Goal: Task Accomplishment & Management: Use online tool/utility

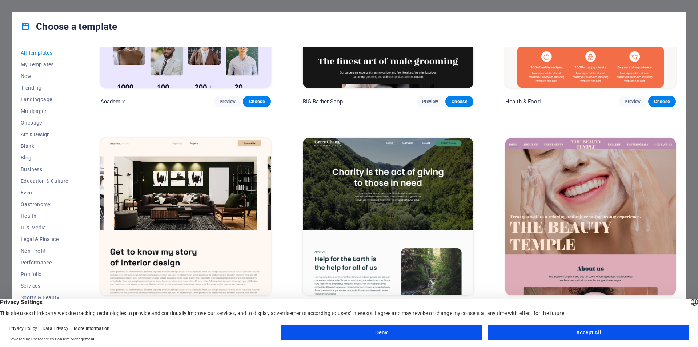
scroll to position [1055, 0]
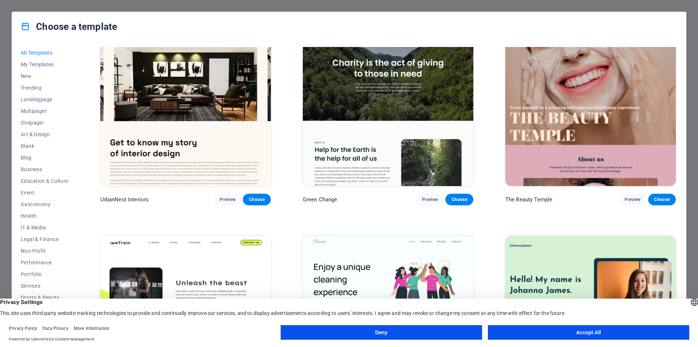
click at [562, 330] on button "Accept All" at bounding box center [588, 332] width 201 height 15
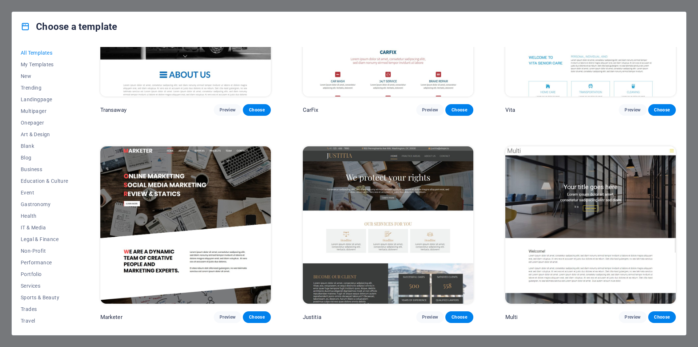
scroll to position [8001, 0]
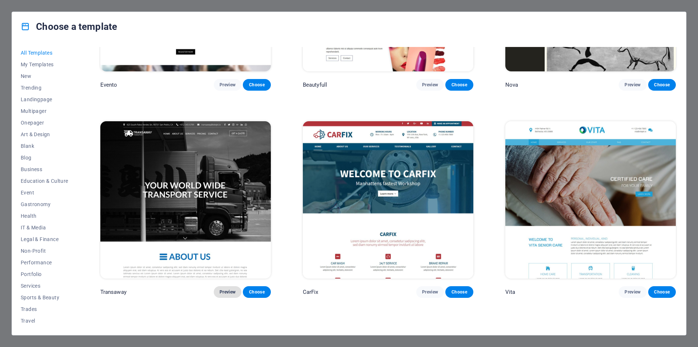
click at [227, 289] on span "Preview" at bounding box center [228, 292] width 16 height 6
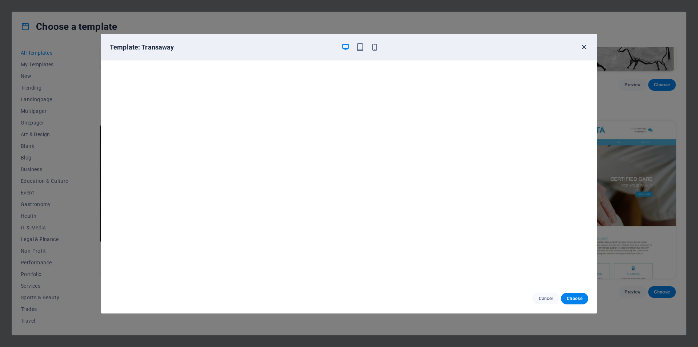
click at [582, 45] on icon "button" at bounding box center [584, 47] width 8 height 8
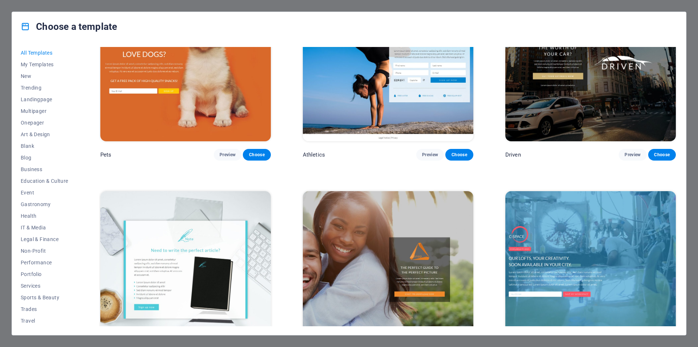
scroll to position [9855, 0]
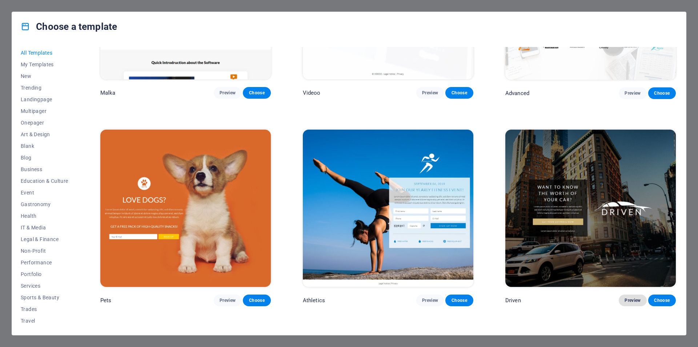
click at [625, 297] on span "Preview" at bounding box center [633, 300] width 16 height 6
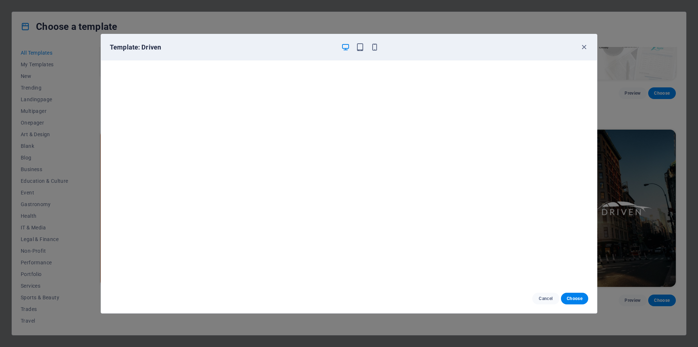
scroll to position [2, 0]
click at [361, 47] on icon "button" at bounding box center [360, 47] width 8 height 8
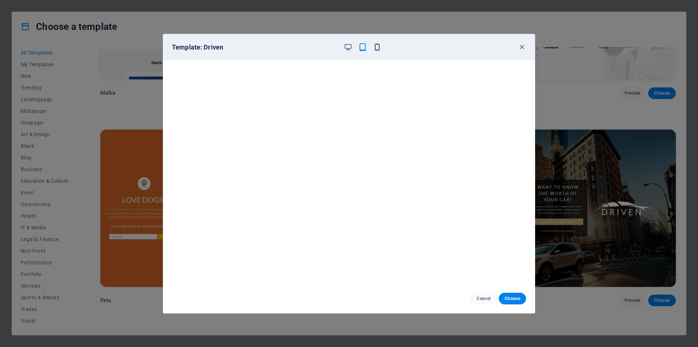
click at [379, 48] on icon "button" at bounding box center [377, 47] width 8 height 8
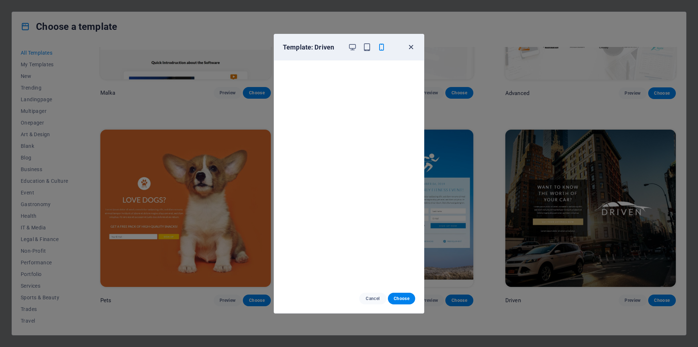
click at [411, 46] on icon "button" at bounding box center [411, 47] width 8 height 8
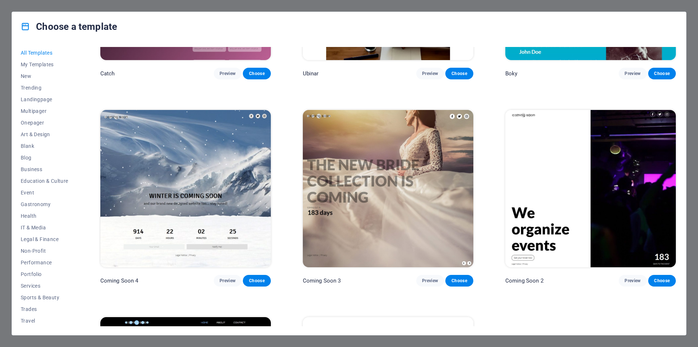
scroll to position [11030, 0]
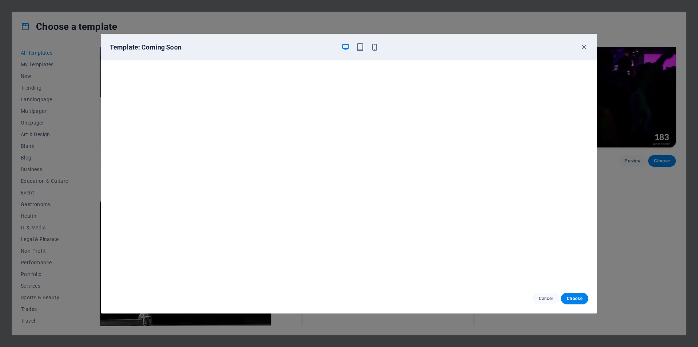
scroll to position [2, 0]
click at [586, 44] on icon "button" at bounding box center [584, 47] width 8 height 8
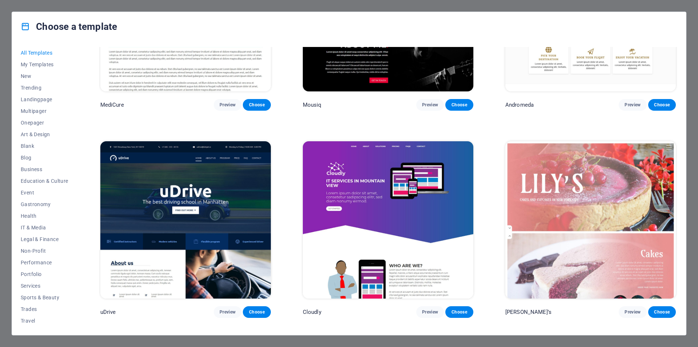
scroll to position [6775, 0]
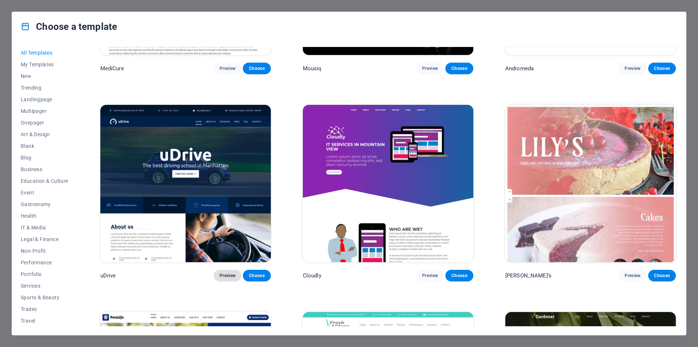
click at [230, 272] on span "Preview" at bounding box center [228, 275] width 16 height 6
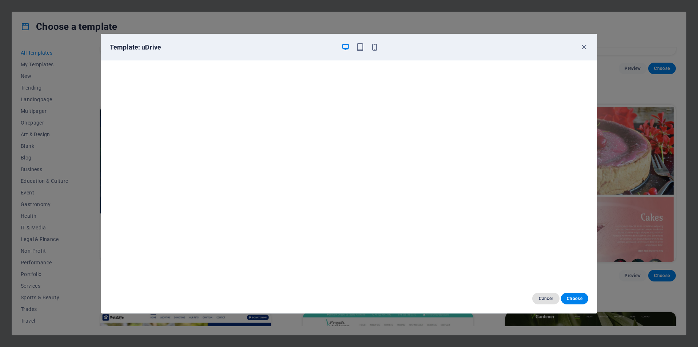
click at [544, 300] on span "Cancel" at bounding box center [546, 298] width 16 height 6
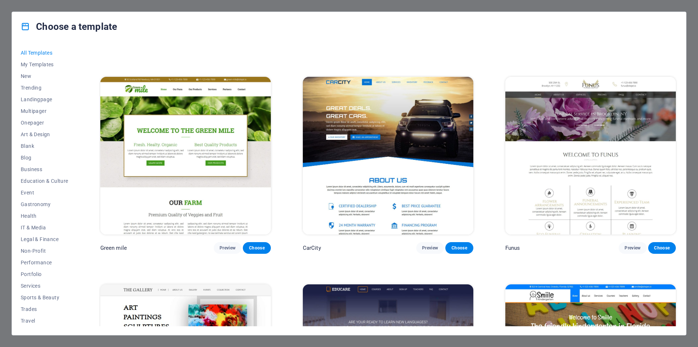
scroll to position [5938, 0]
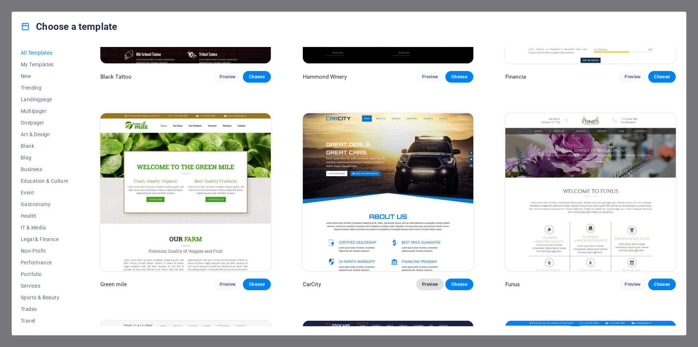
click at [425, 281] on span "Preview" at bounding box center [430, 284] width 16 height 6
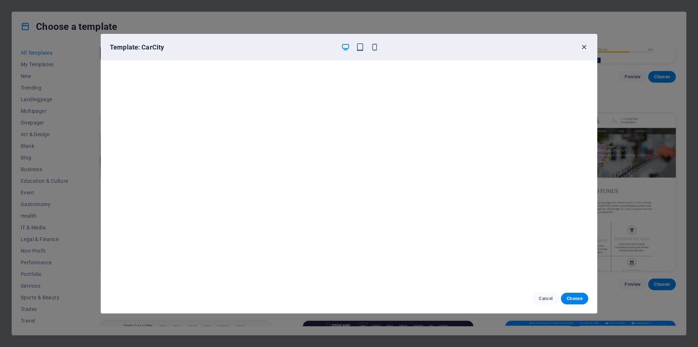
click at [585, 48] on icon "button" at bounding box center [584, 47] width 8 height 8
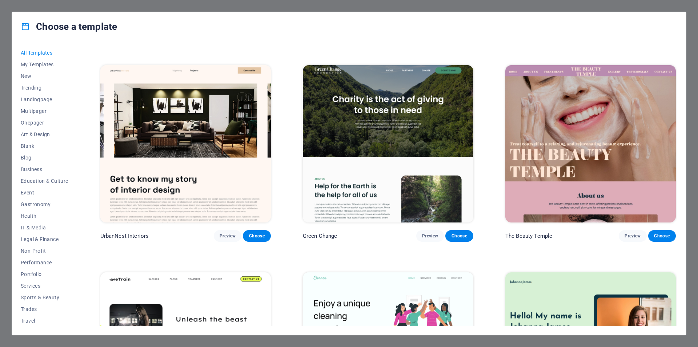
scroll to position [946, 0]
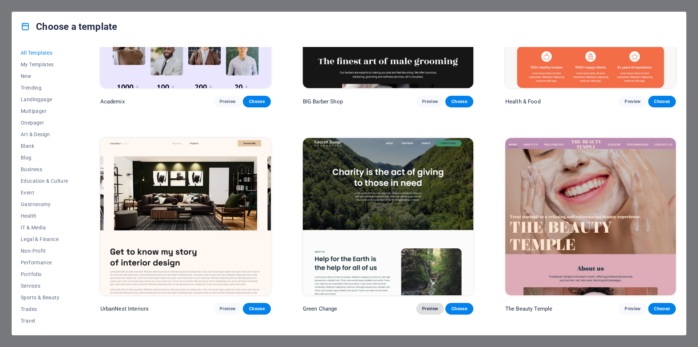
click at [427, 305] on span "Preview" at bounding box center [430, 308] width 16 height 6
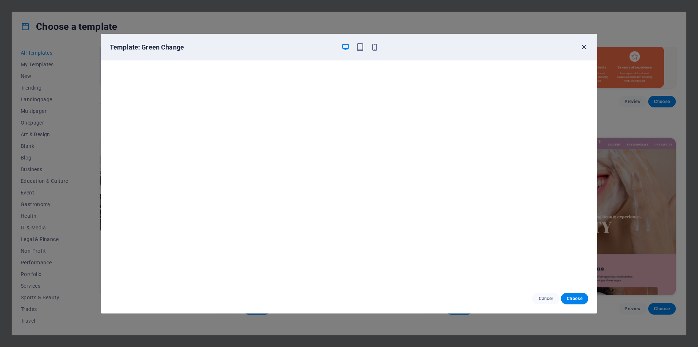
click at [584, 46] on icon "button" at bounding box center [584, 47] width 8 height 8
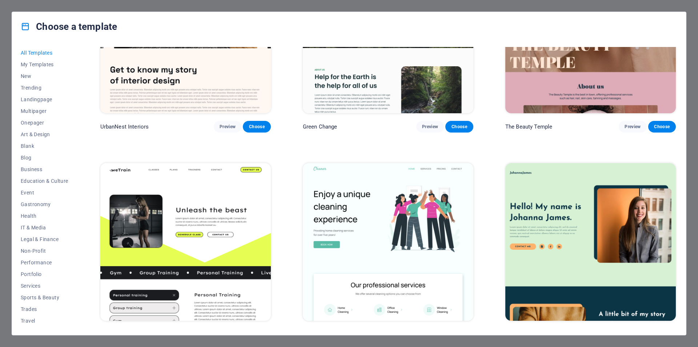
scroll to position [1236, 0]
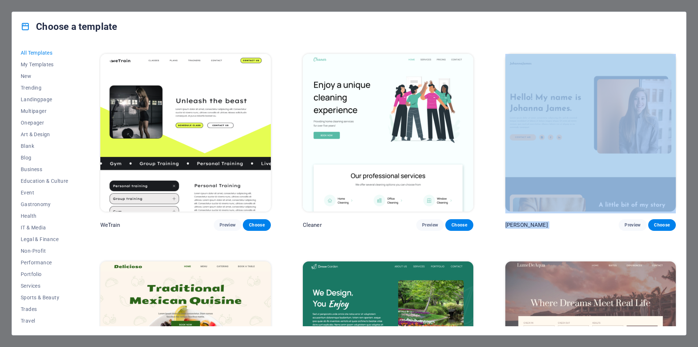
drag, startPoint x: 678, startPoint y: 82, endPoint x: 675, endPoint y: 215, distance: 133.5
click at [675, 215] on div "All Templates My Templates New Trending Landingpage Multipager Onepager Art & D…" at bounding box center [349, 187] width 674 height 293
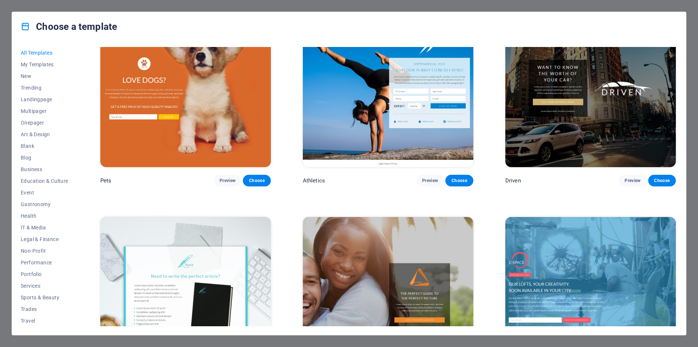
scroll to position [9902, 0]
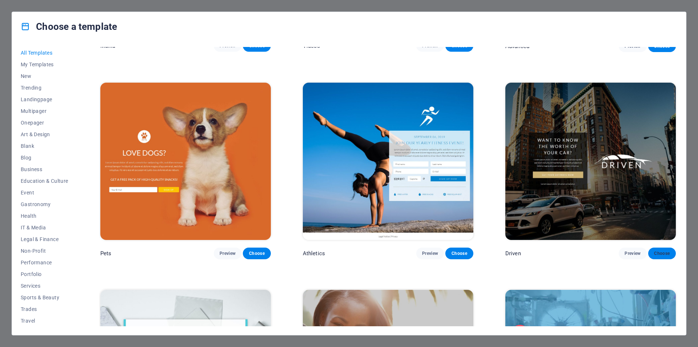
click at [664, 250] on span "Choose" at bounding box center [662, 253] width 16 height 6
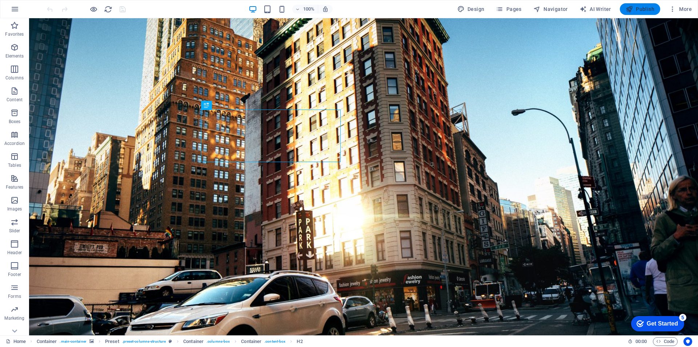
click at [643, 7] on span "Publish" at bounding box center [640, 8] width 29 height 7
